Goal: Information Seeking & Learning: Find specific fact

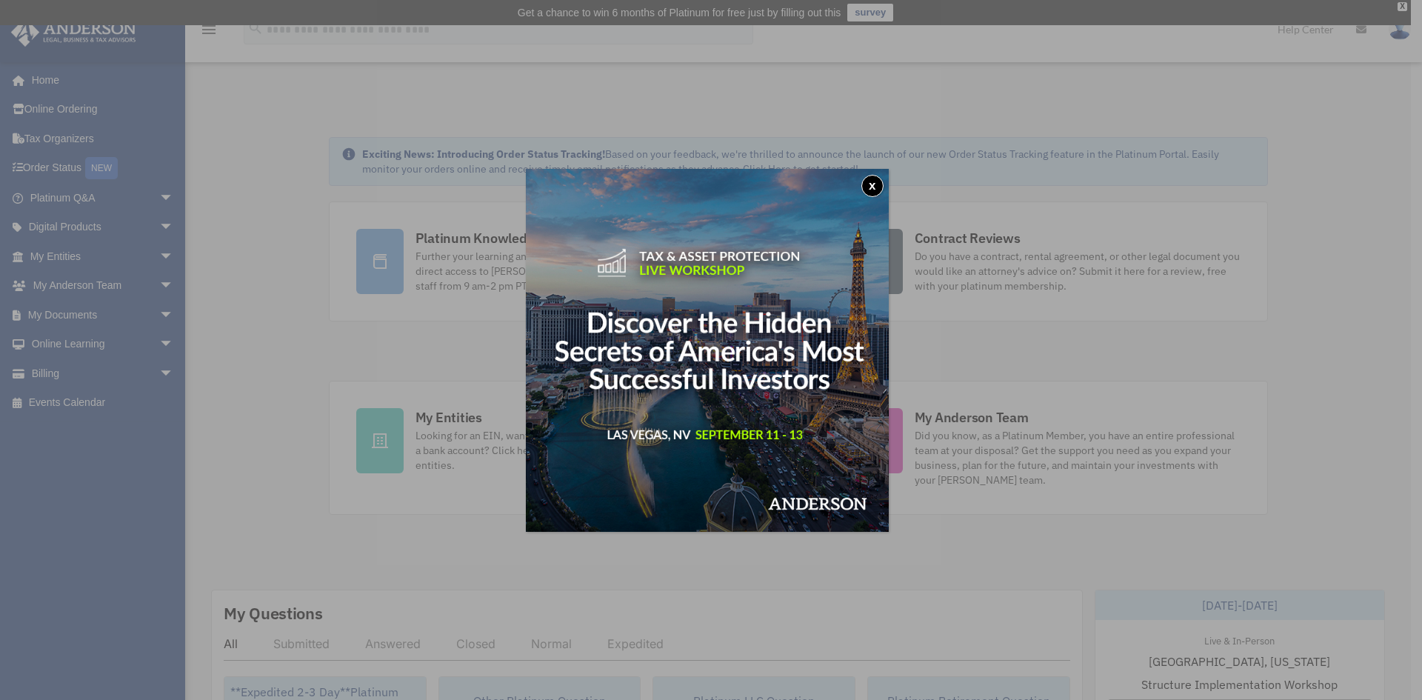
click at [878, 184] on button "x" at bounding box center [872, 186] width 22 height 22
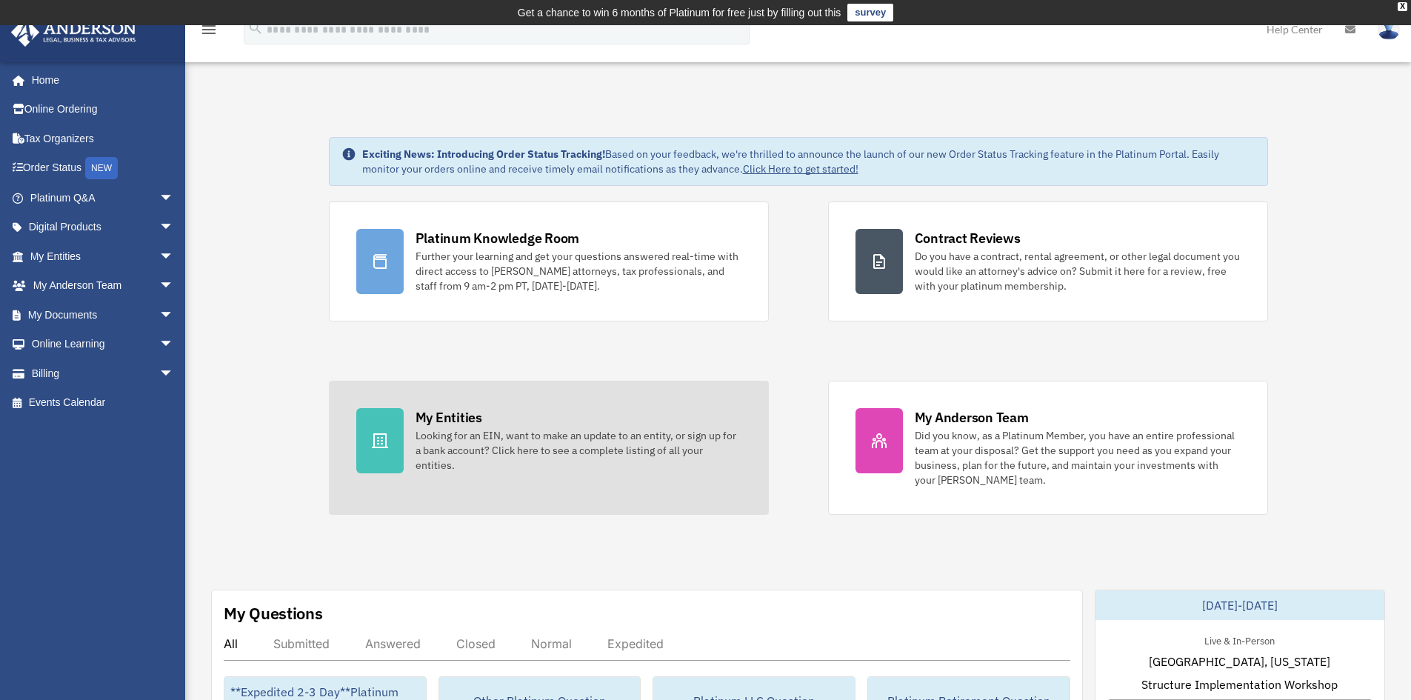
click at [511, 450] on div "Looking for an EIN, want to make an update to an entity, or sign up for a bank …" at bounding box center [578, 450] width 326 height 44
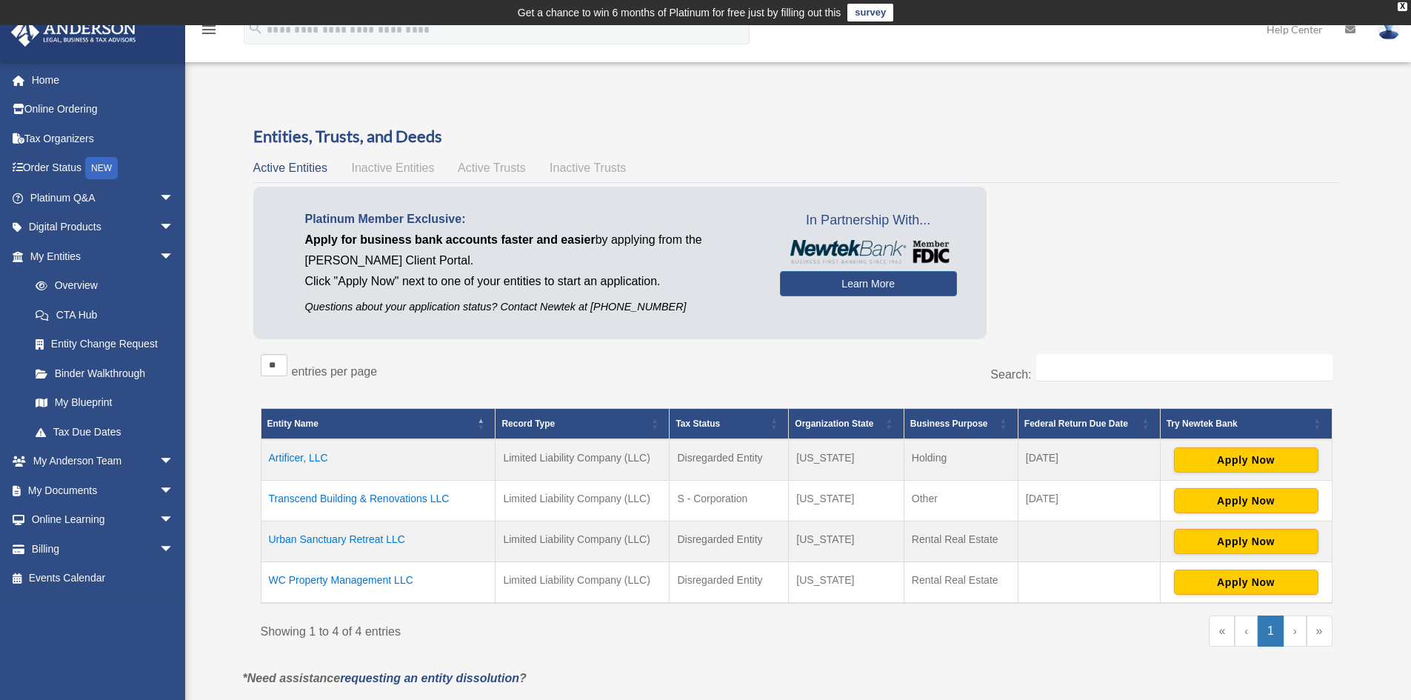
scroll to position [222, 0]
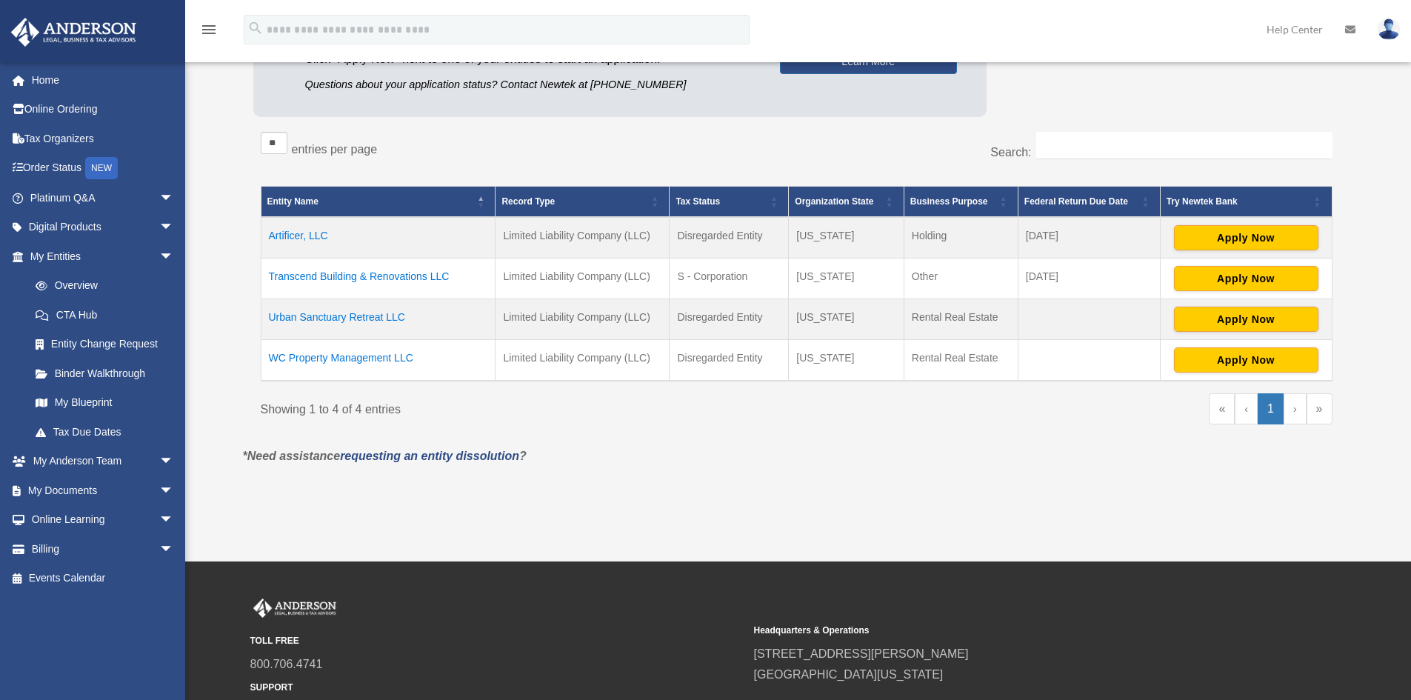
click at [376, 320] on td "Urban Sanctuary Retreat LLC" at bounding box center [378, 319] width 235 height 41
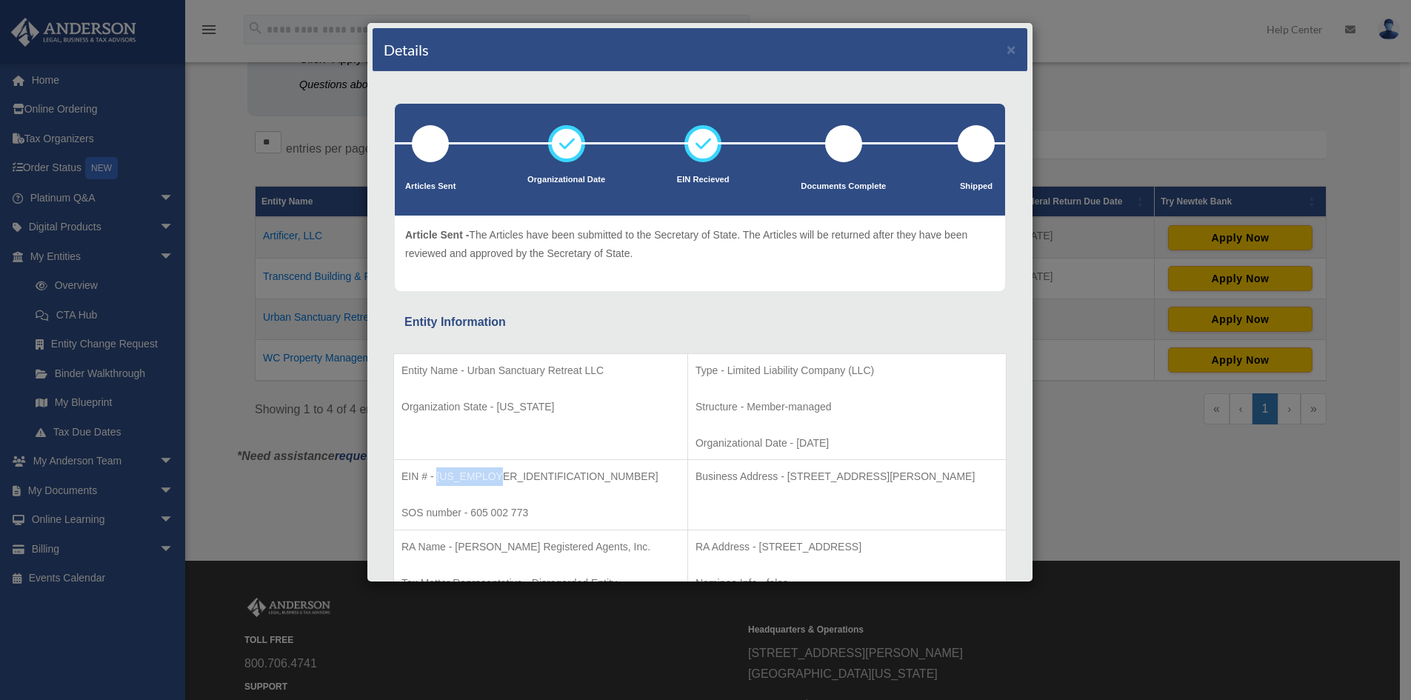
drag, startPoint x: 491, startPoint y: 476, endPoint x: 439, endPoint y: 472, distance: 52.0
click at [439, 472] on p "EIN # - [US_EMPLOYER_IDENTIFICATION_NUMBER]" at bounding box center [540, 476] width 278 height 19
copy p "[US_EMPLOYER_IDENTIFICATION_NUMBER]"
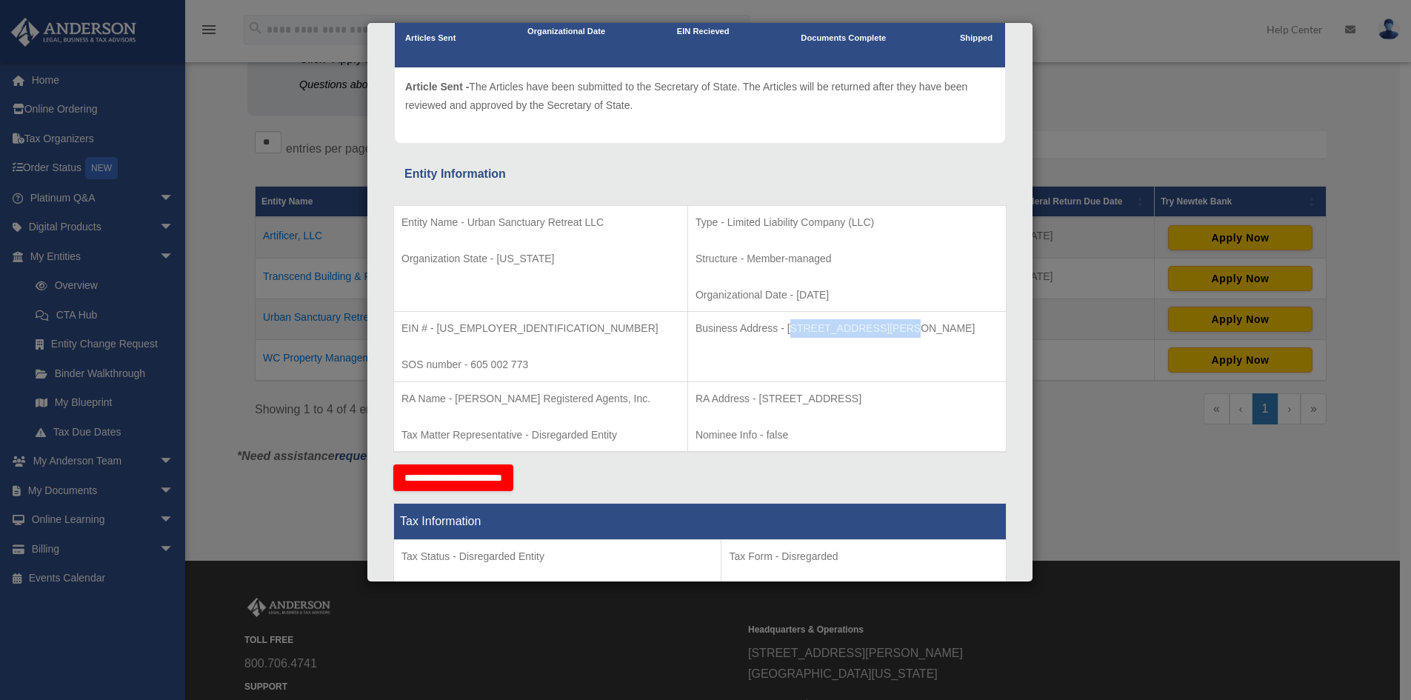
drag, startPoint x: 740, startPoint y: 329, endPoint x: 841, endPoint y: 327, distance: 101.5
click at [841, 327] on p "Business Address - [STREET_ADDRESS][PERSON_NAME]" at bounding box center [846, 328] width 303 height 19
drag, startPoint x: 739, startPoint y: 329, endPoint x: 966, endPoint y: 325, distance: 226.6
click at [966, 325] on p "Business Address - [STREET_ADDRESS][PERSON_NAME]" at bounding box center [846, 328] width 303 height 19
copy p "[STREET_ADDRESS][PERSON_NAME]"
